Goal: Information Seeking & Learning: Learn about a topic

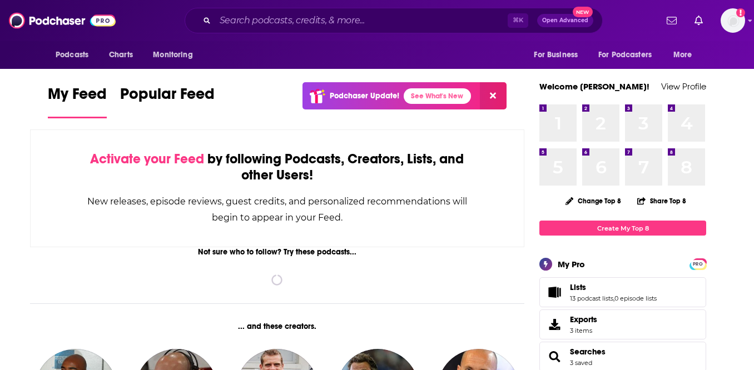
click at [362, 30] on div "⌘ K Open Advanced New" at bounding box center [393, 21] width 418 height 26
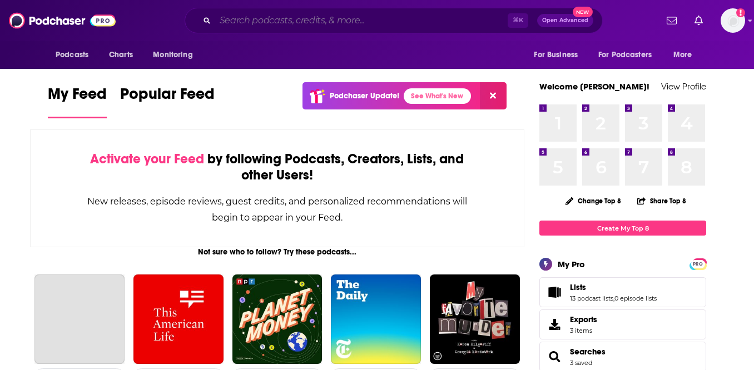
click at [368, 20] on input "Search podcasts, credits, & more..." at bounding box center [361, 21] width 292 height 18
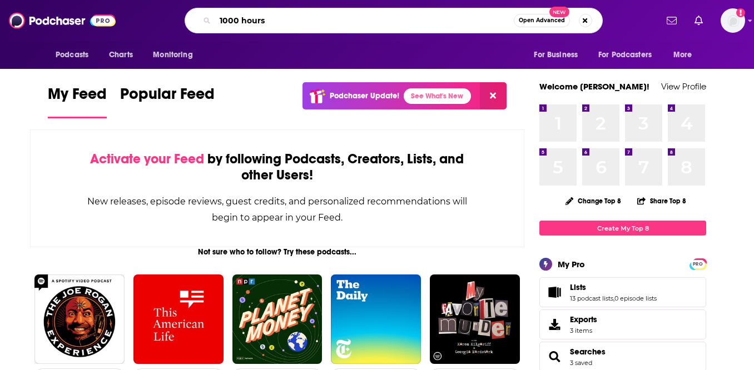
type input "1000 hours"
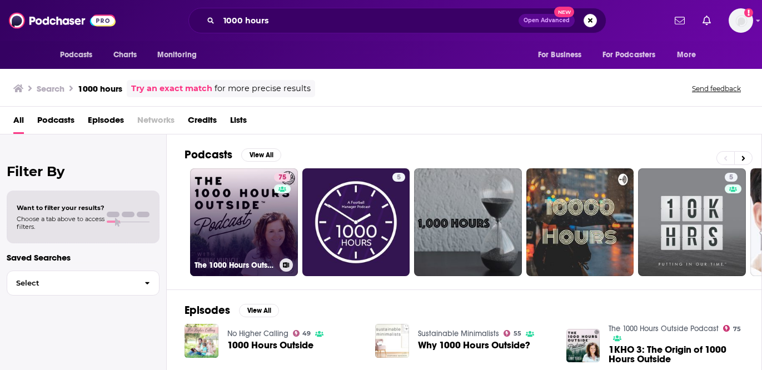
click at [230, 235] on link "75 The 1000 Hours Outside Podcast" at bounding box center [244, 222] width 108 height 108
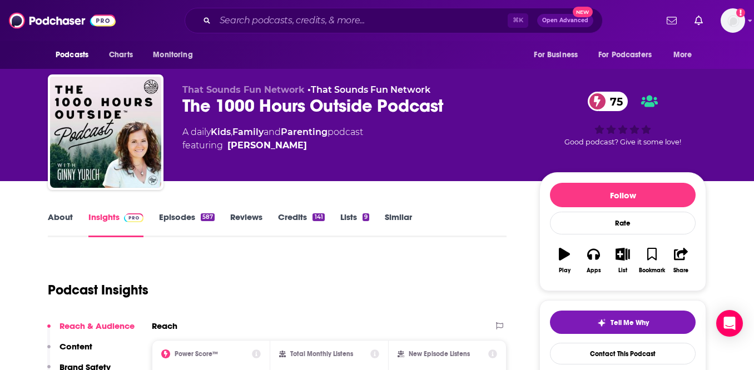
click at [57, 219] on link "About" at bounding box center [60, 225] width 25 height 26
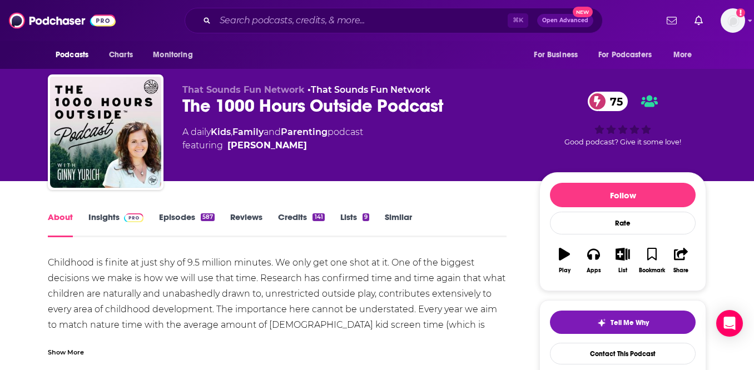
click at [92, 222] on link "Insights" at bounding box center [115, 225] width 55 height 26
